Goal: Check status: Check status

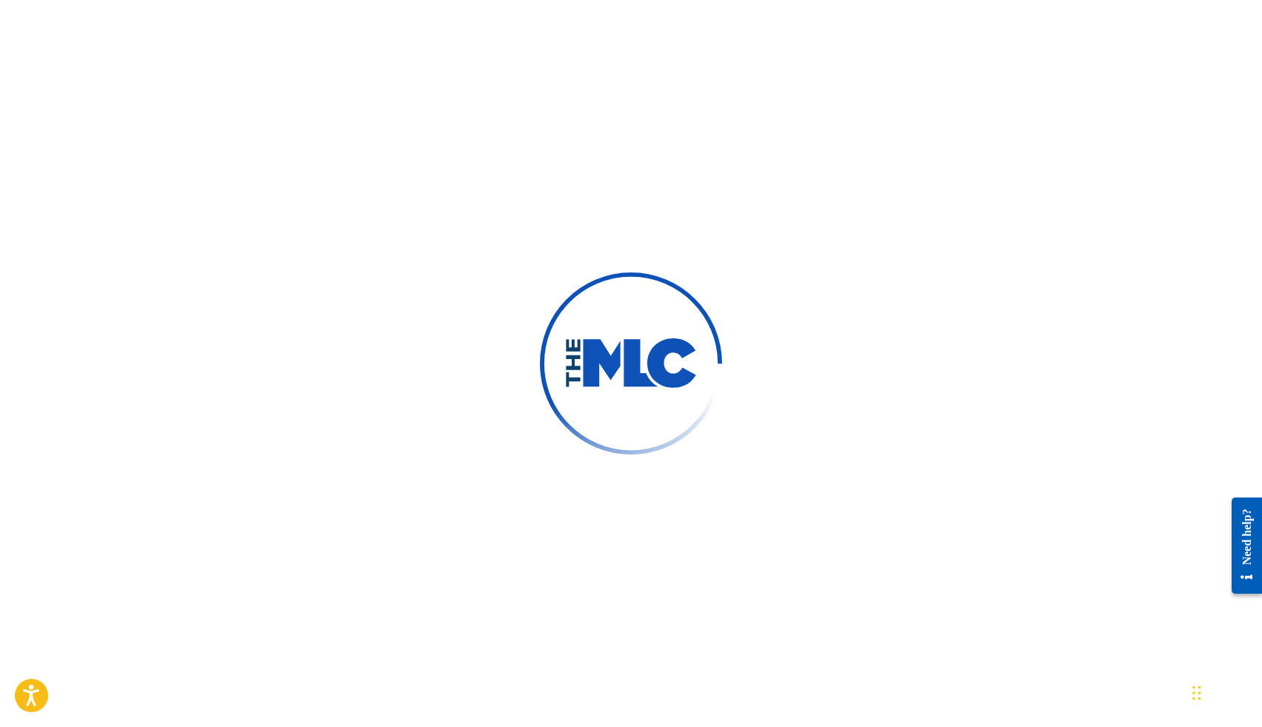
click at [944, 148] on div at bounding box center [631, 363] width 1262 height 727
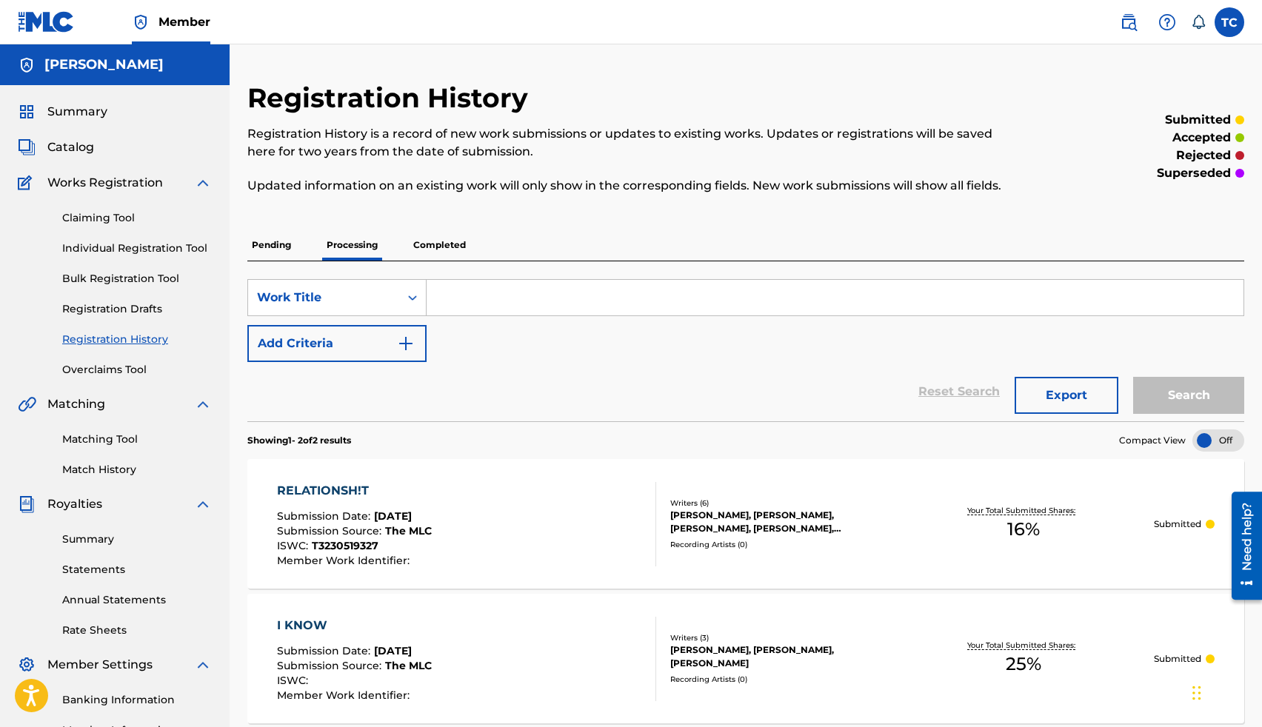
click at [436, 251] on p "Completed" at bounding box center [439, 245] width 61 height 31
